Goal: Task Accomplishment & Management: Manage account settings

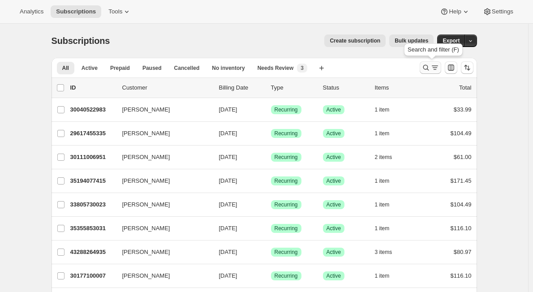
click at [424, 68] on icon "Search and filter results" at bounding box center [425, 67] width 9 height 9
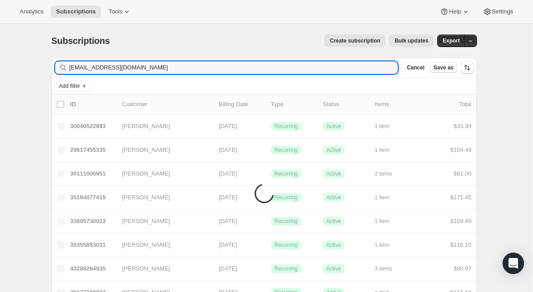
type input "[EMAIL_ADDRESS][DOMAIN_NAME]"
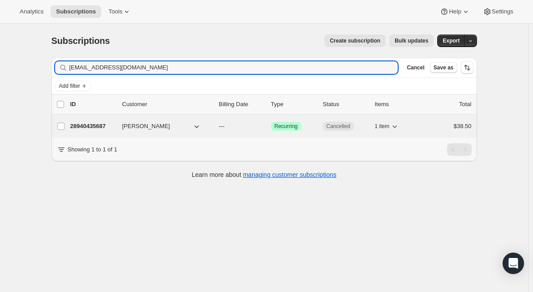
click at [164, 127] on button "[PERSON_NAME]" at bounding box center [162, 126] width 90 height 14
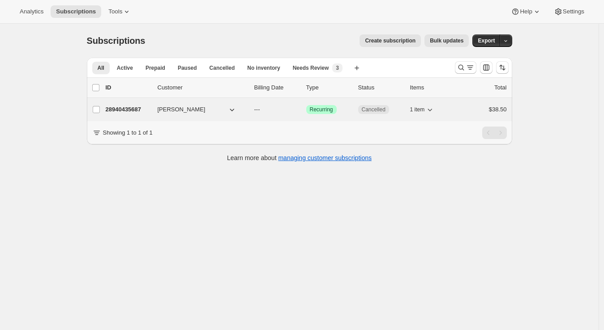
click at [134, 110] on p "28940435687" at bounding box center [128, 109] width 45 height 9
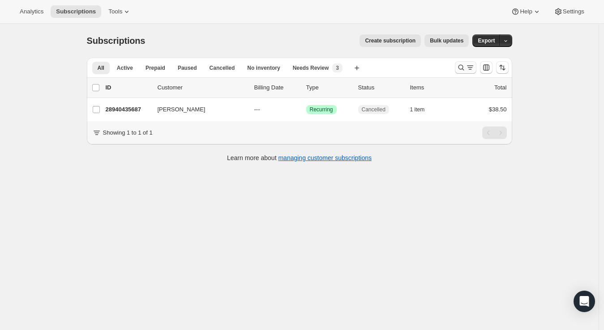
click at [457, 65] on button "Search and filter results" at bounding box center [465, 67] width 21 height 13
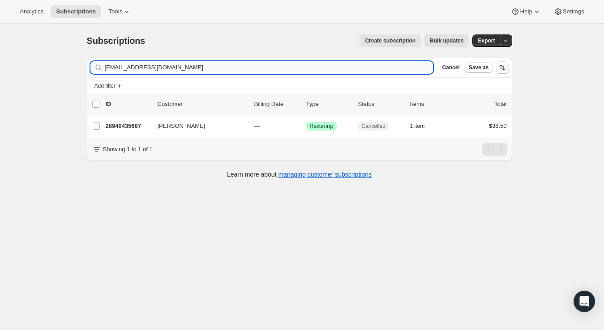
click at [138, 64] on input "[EMAIL_ADDRESS][DOMAIN_NAME]" at bounding box center [269, 67] width 328 height 13
type input "[PERSON_NAME][EMAIL_ADDRESS][PERSON_NAME][DOMAIN_NAME]"
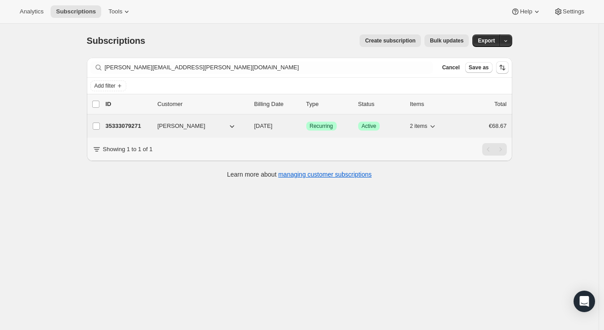
click at [146, 128] on p "35333079271" at bounding box center [128, 126] width 45 height 9
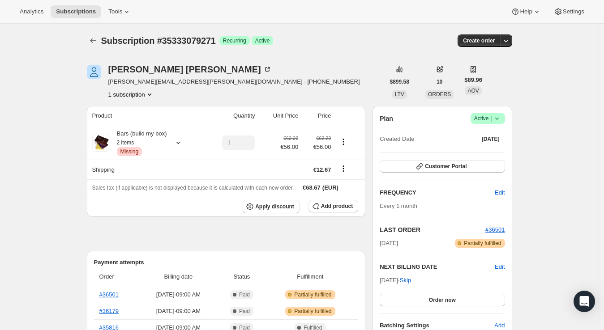
click at [501, 117] on icon at bounding box center [496, 118] width 9 height 9
click at [490, 137] on span "Pause subscription" at bounding box center [489, 135] width 49 height 7
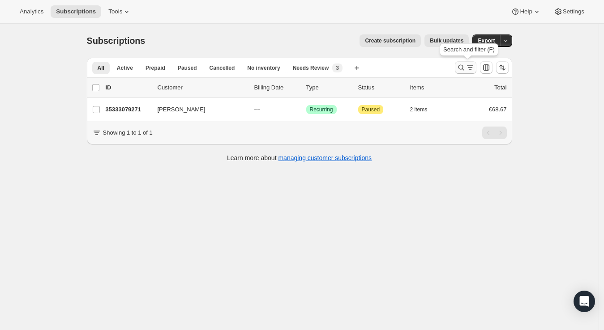
click at [458, 68] on button "Search and filter results" at bounding box center [465, 67] width 21 height 13
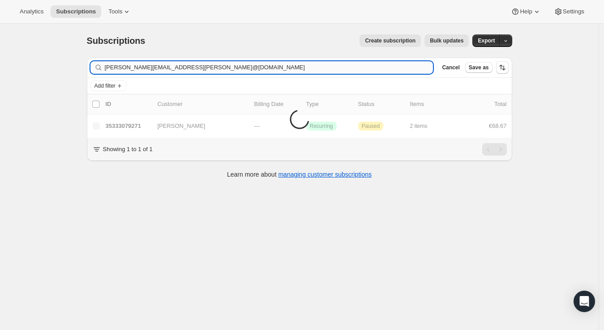
click at [216, 62] on input "[PERSON_NAME][EMAIL_ADDRESS][PERSON_NAME]@[DOMAIN_NAME]" at bounding box center [269, 67] width 328 height 13
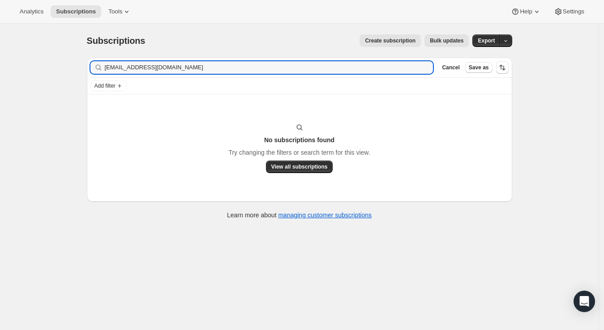
type input "[EMAIL_ADDRESS][DOMAIN_NAME]"
